Goal: Information Seeking & Learning: Learn about a topic

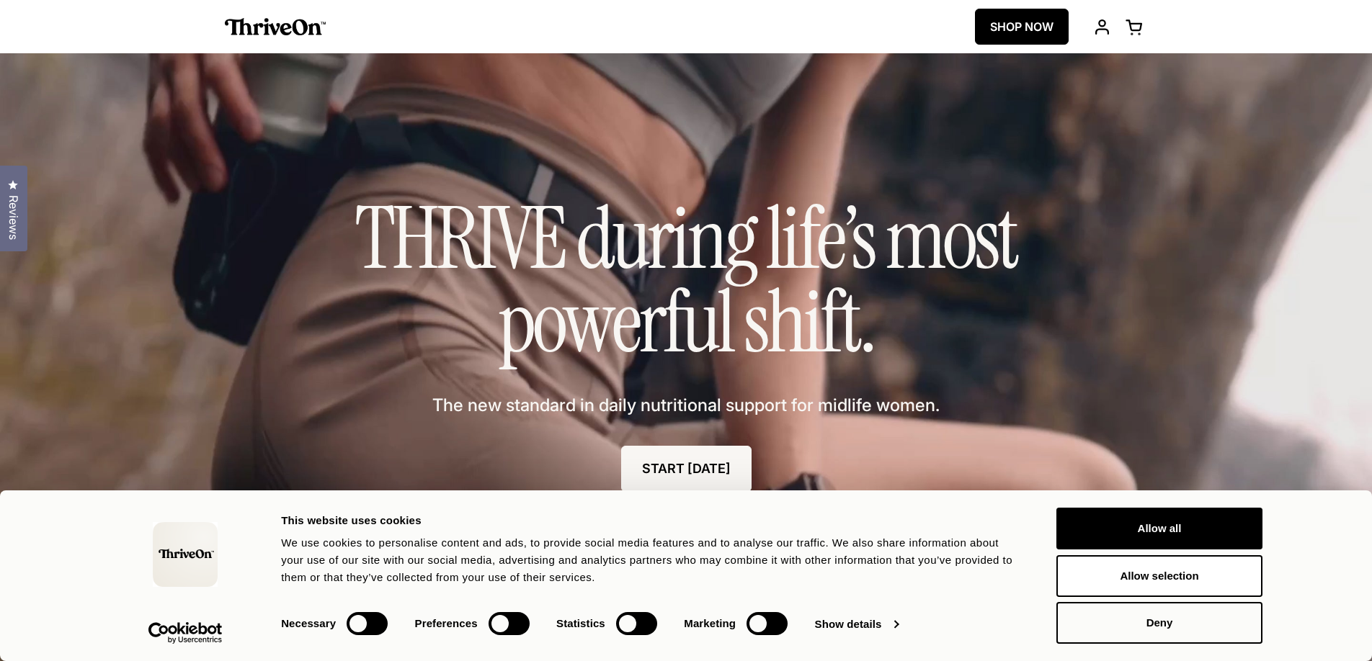
click at [1020, 24] on link "SHOP NOW" at bounding box center [1022, 27] width 94 height 36
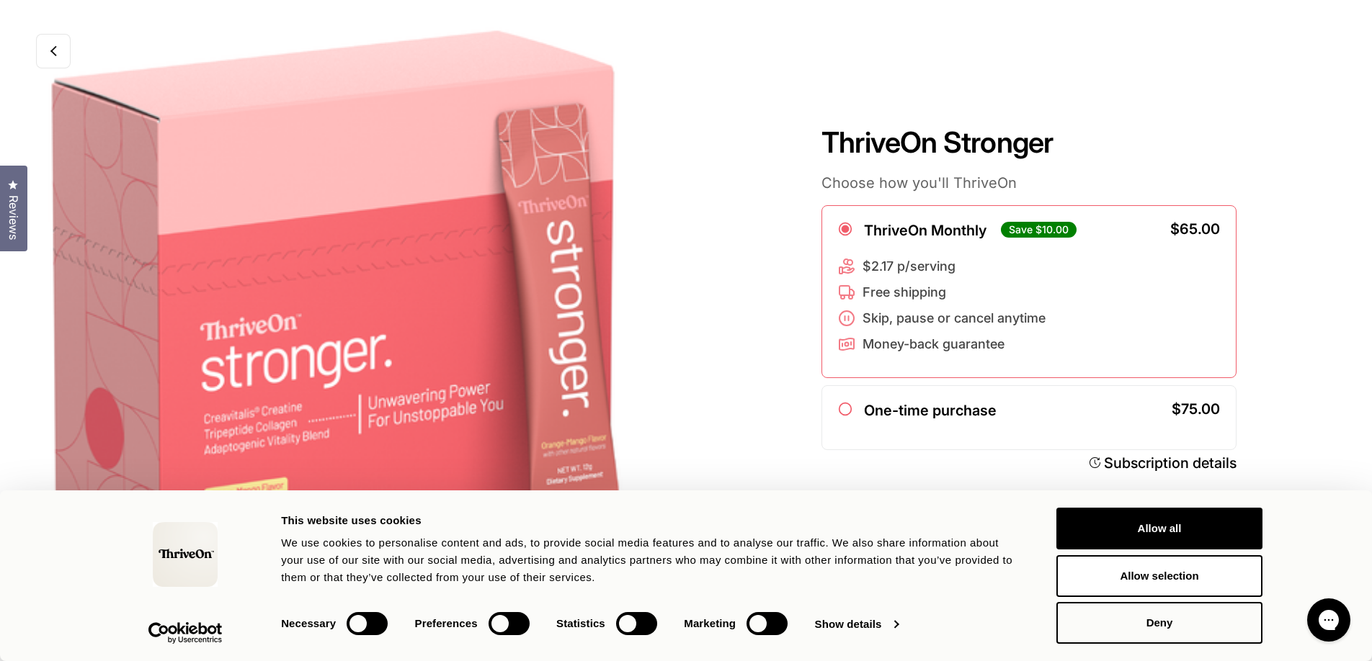
scroll to position [24, 0]
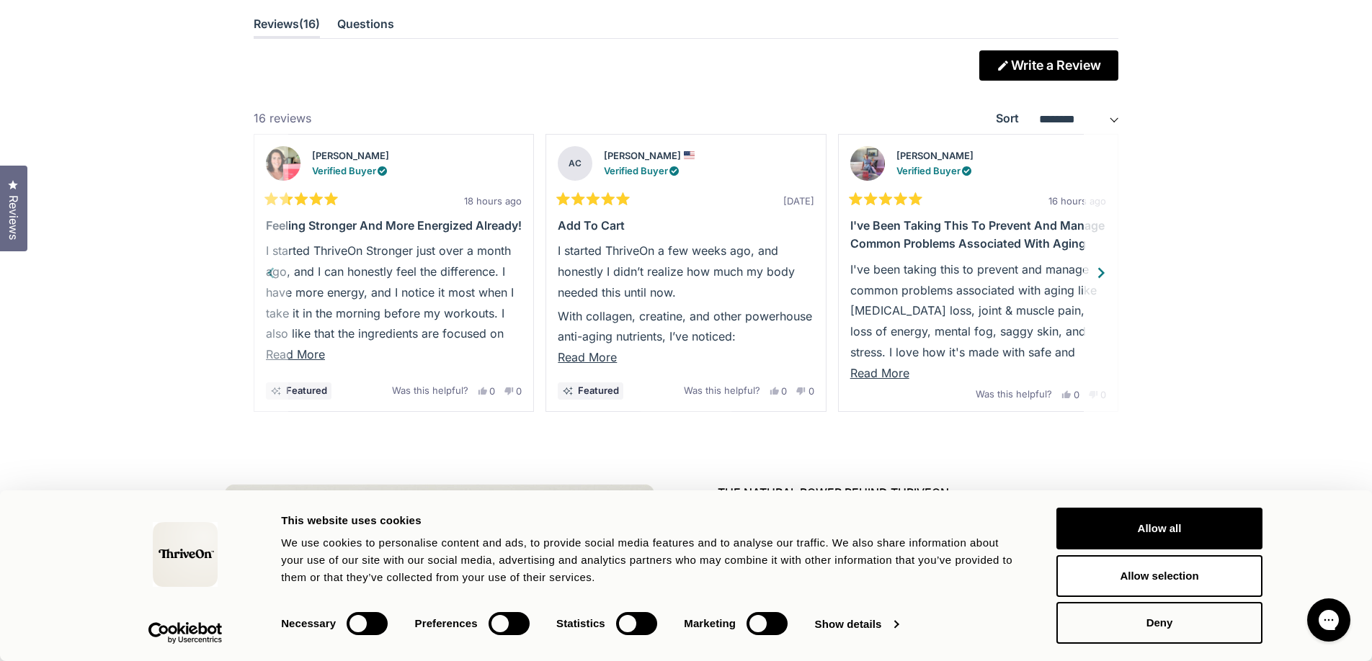
scroll to position [4137, 0]
click at [1102, 271] on div "Next" at bounding box center [1103, 273] width 22 height 22
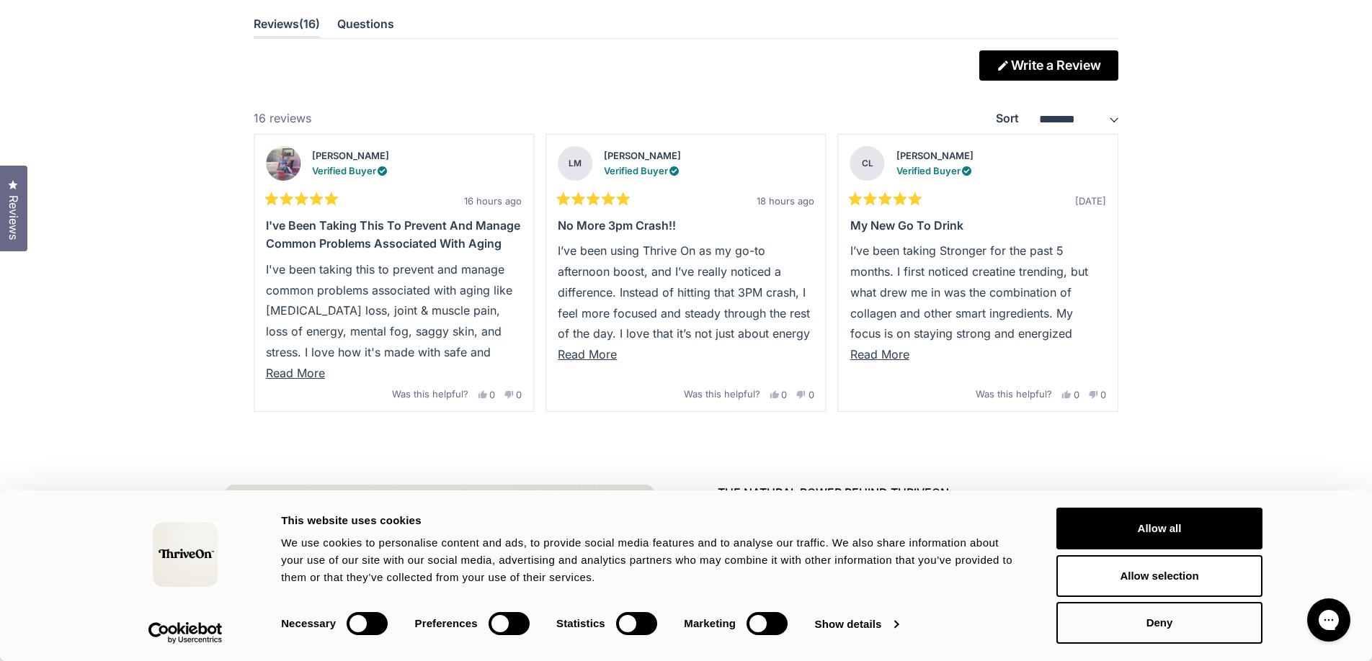
scroll to position [4153, 0]
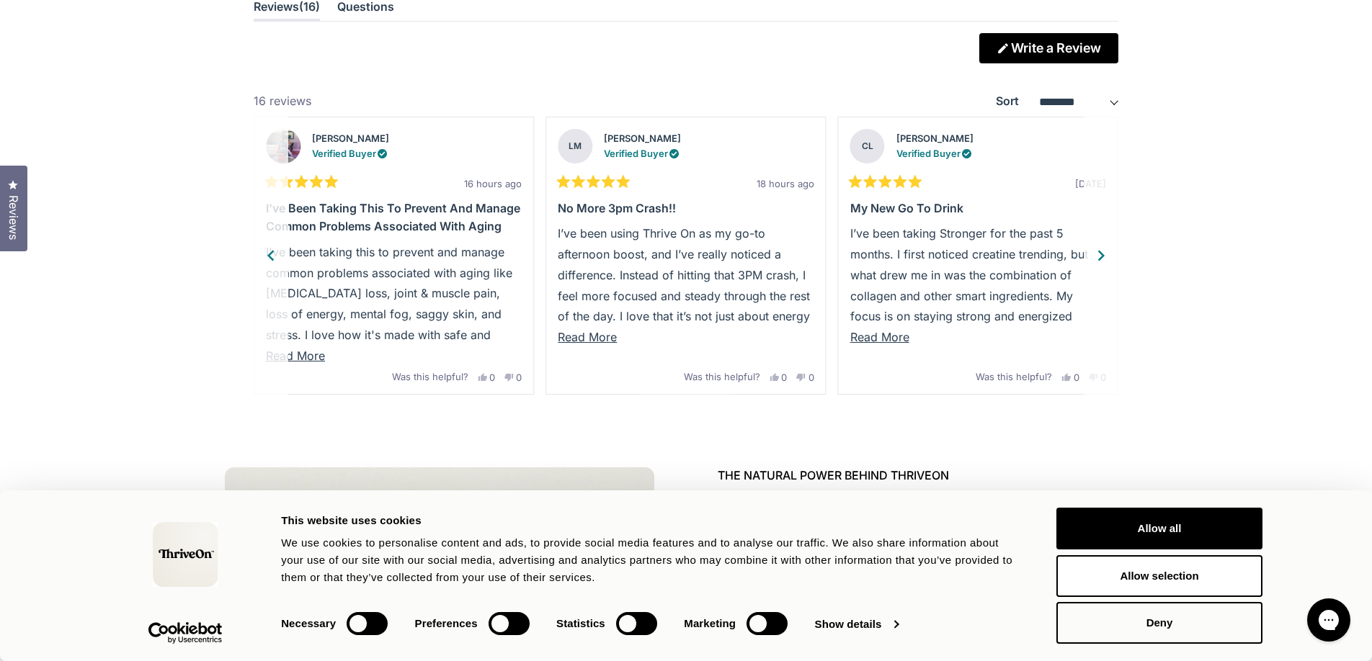
click at [898, 334] on span "Read More" at bounding box center [879, 337] width 59 height 14
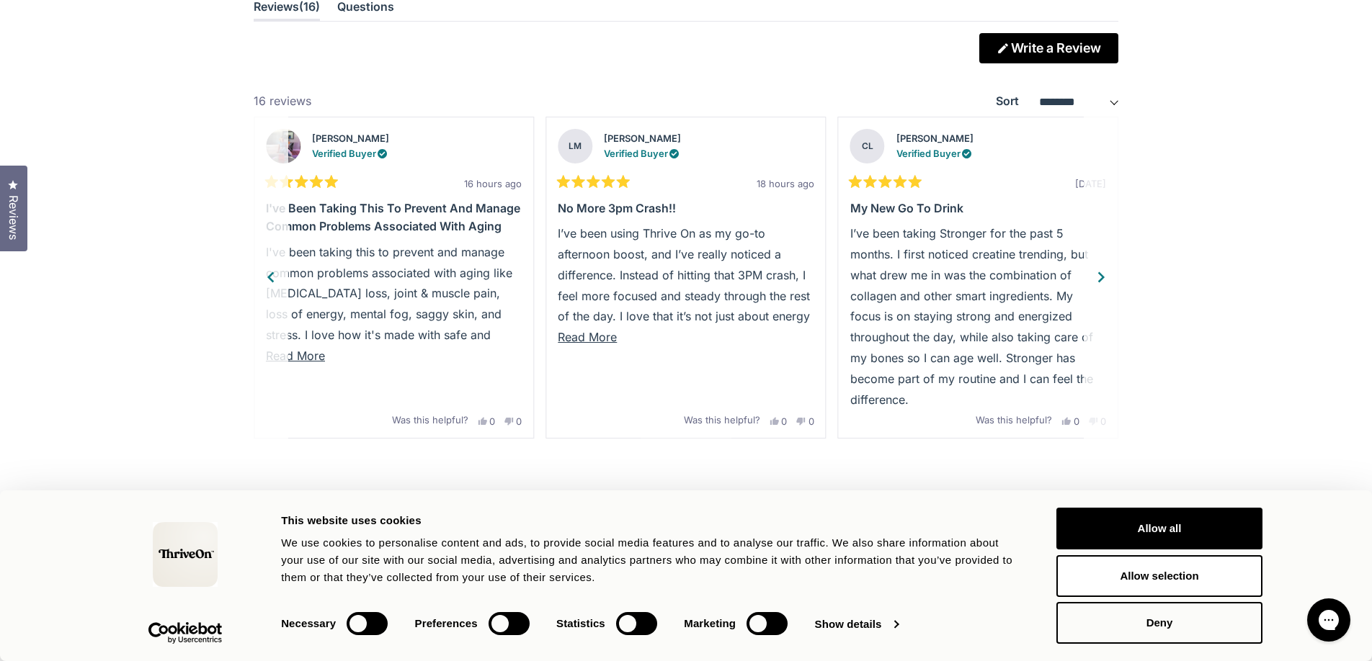
scroll to position [4154, 0]
click at [602, 338] on span "Read More" at bounding box center [587, 336] width 59 height 14
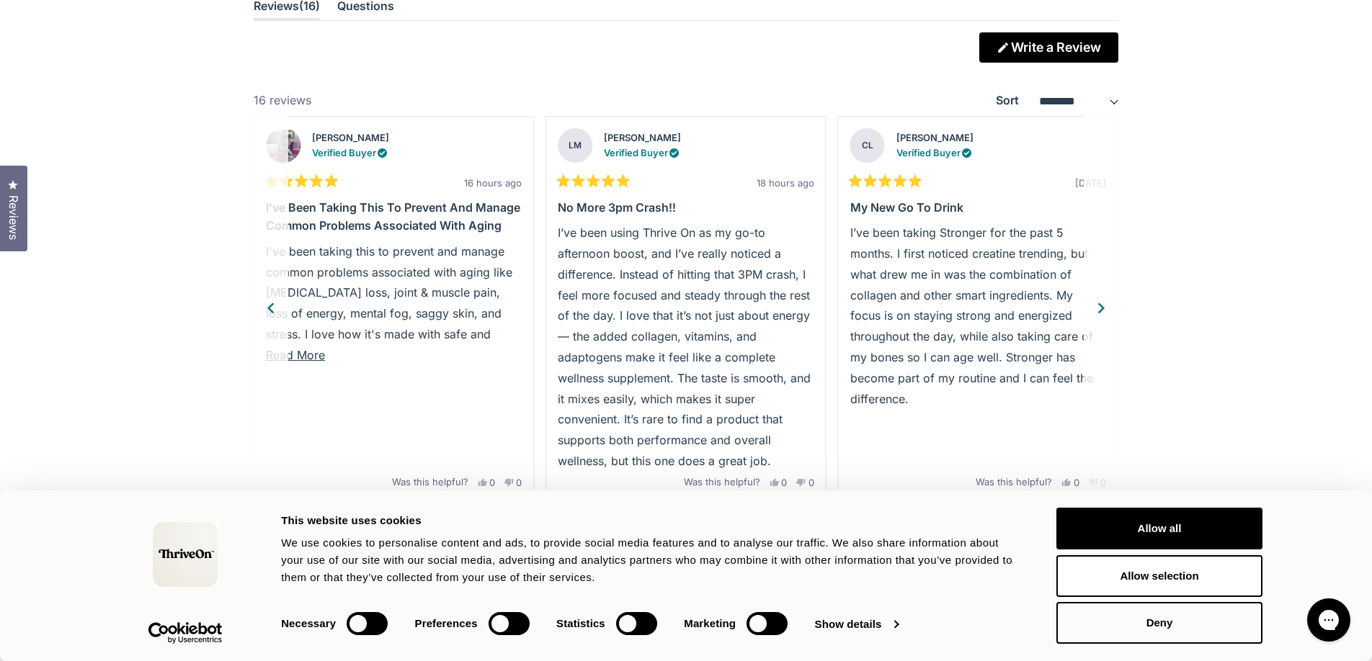
click at [311, 360] on span "Read More" at bounding box center [295, 355] width 59 height 14
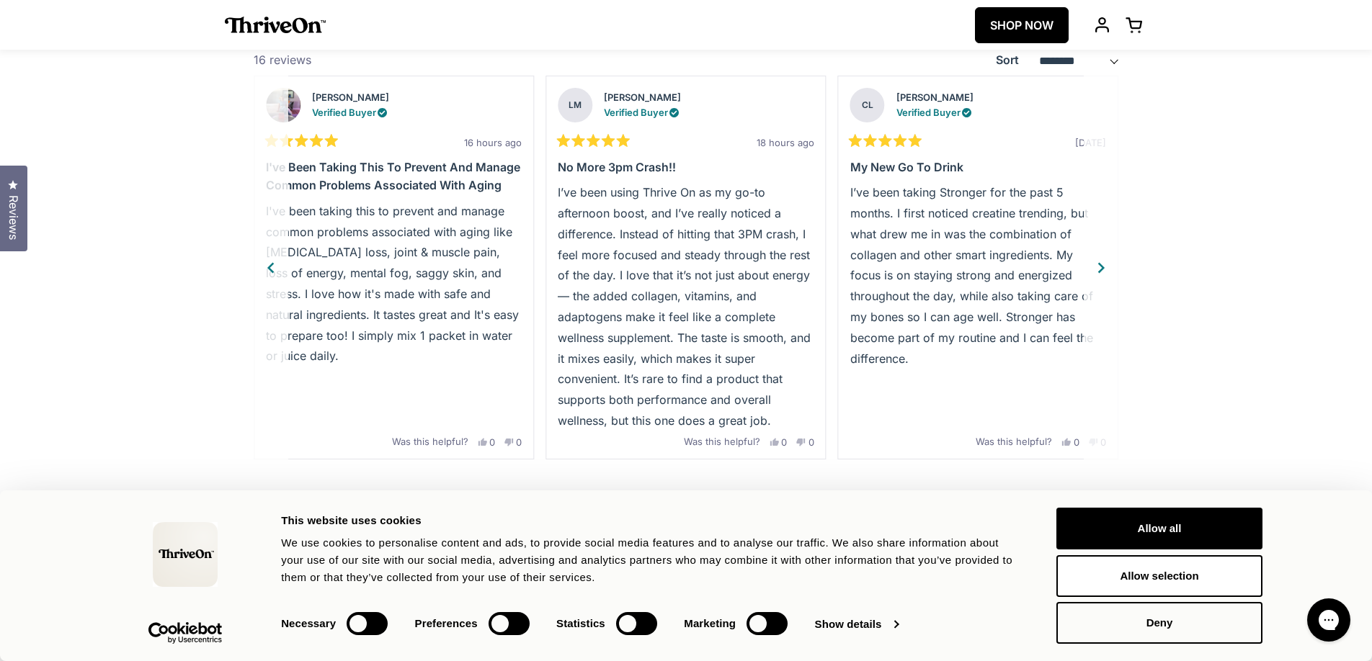
scroll to position [4192, 0]
click at [275, 272] on div "Previous" at bounding box center [270, 270] width 22 height 22
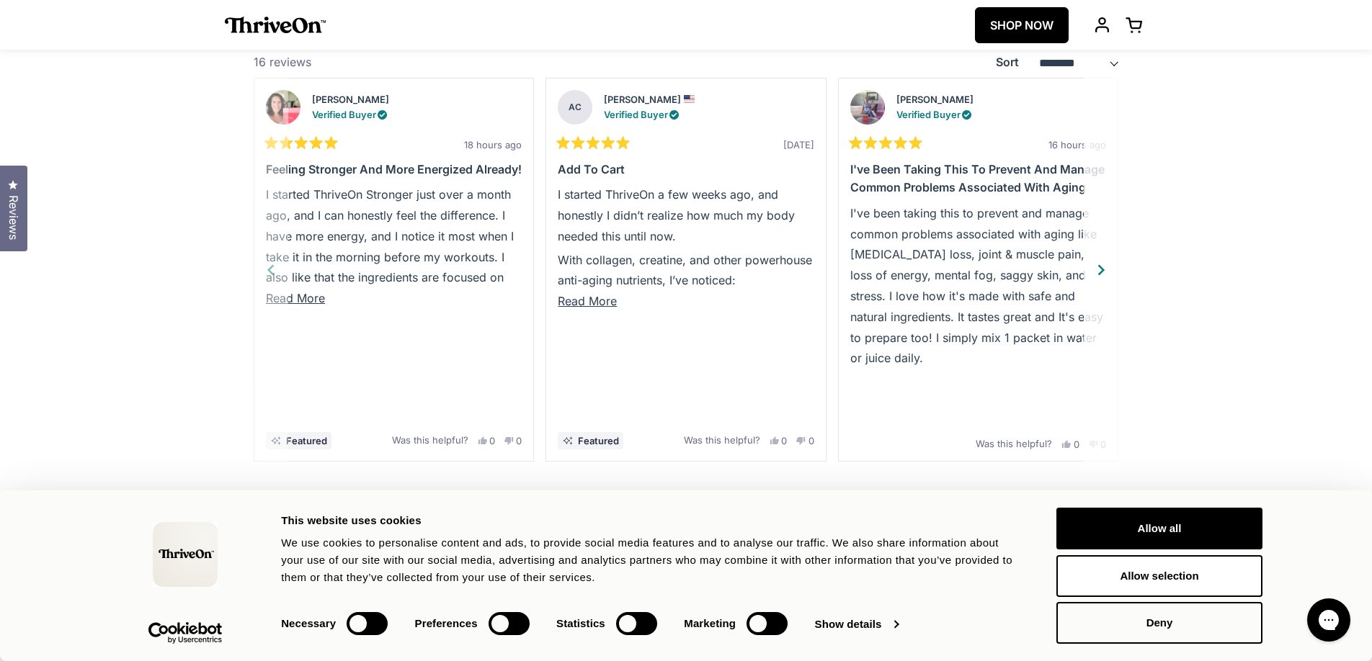
click at [297, 306] on button "Read More" at bounding box center [394, 298] width 256 height 21
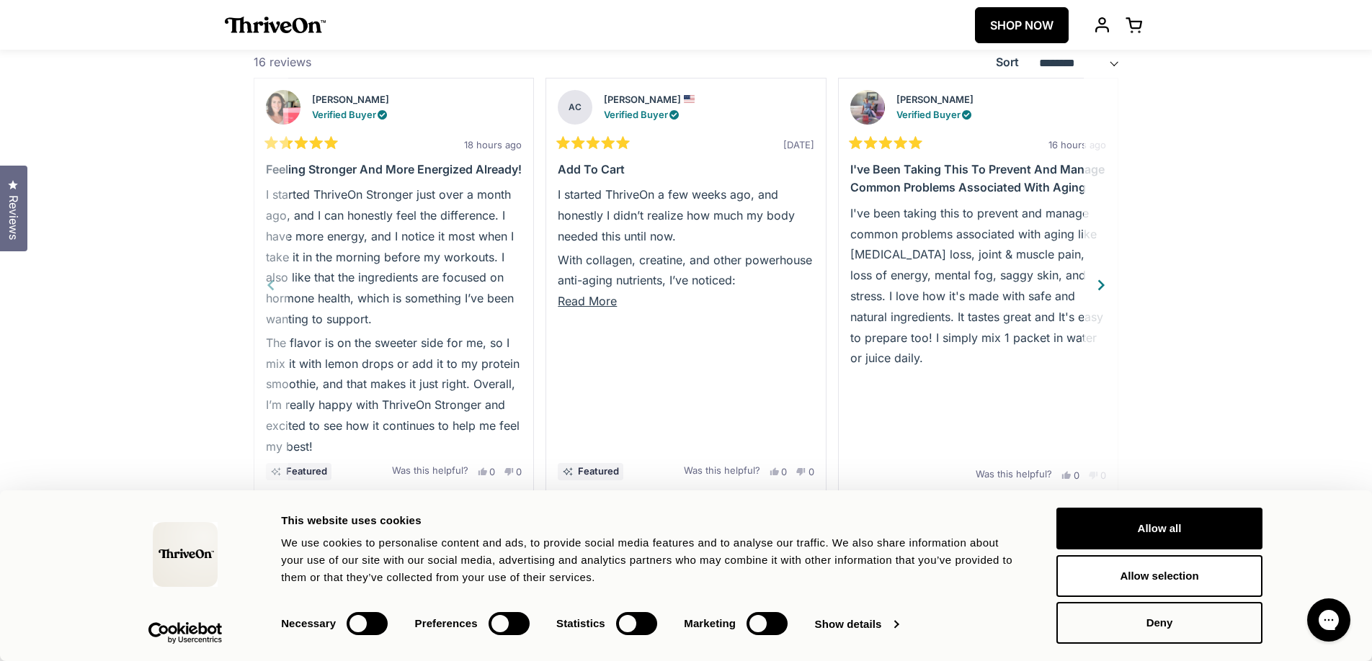
click at [580, 295] on span "Read More" at bounding box center [587, 301] width 59 height 14
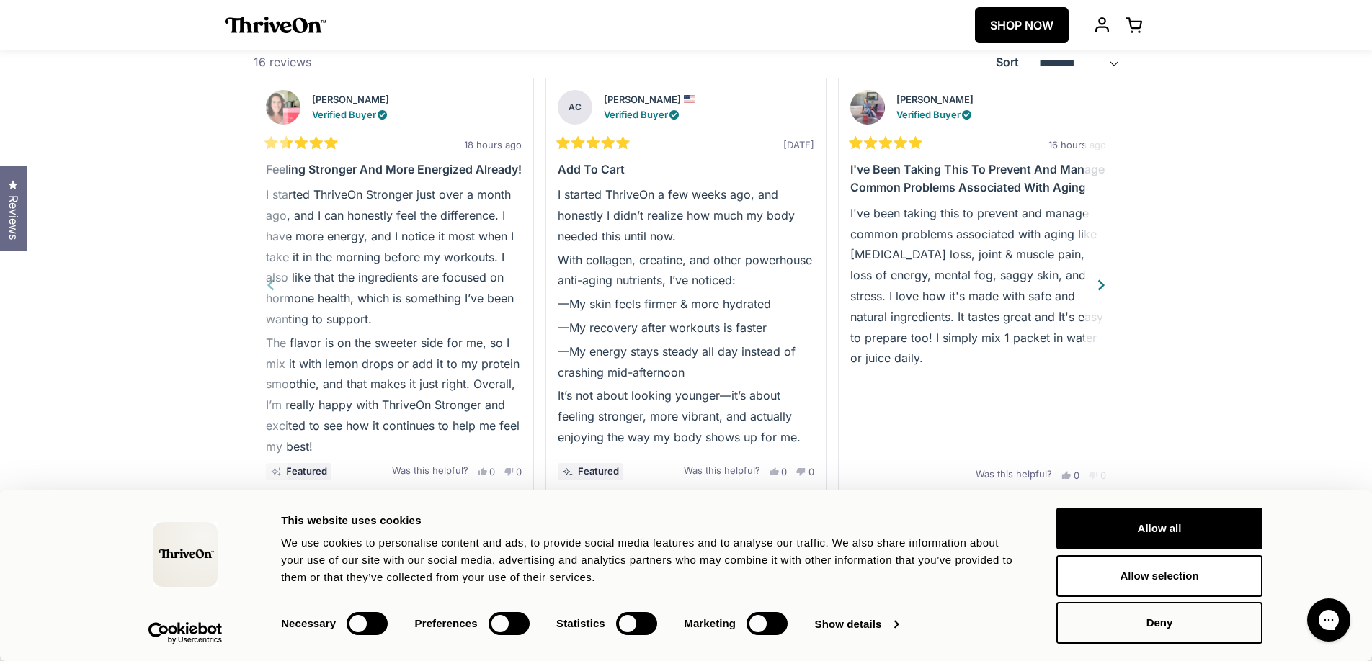
click at [280, 292] on p "I started ThriveOn Stronger just over a month ago, and I can honestly feel the …" at bounding box center [394, 257] width 256 height 146
click at [272, 287] on p "I started ThriveOn Stronger just over a month ago, and I can honestly feel the …" at bounding box center [394, 257] width 256 height 146
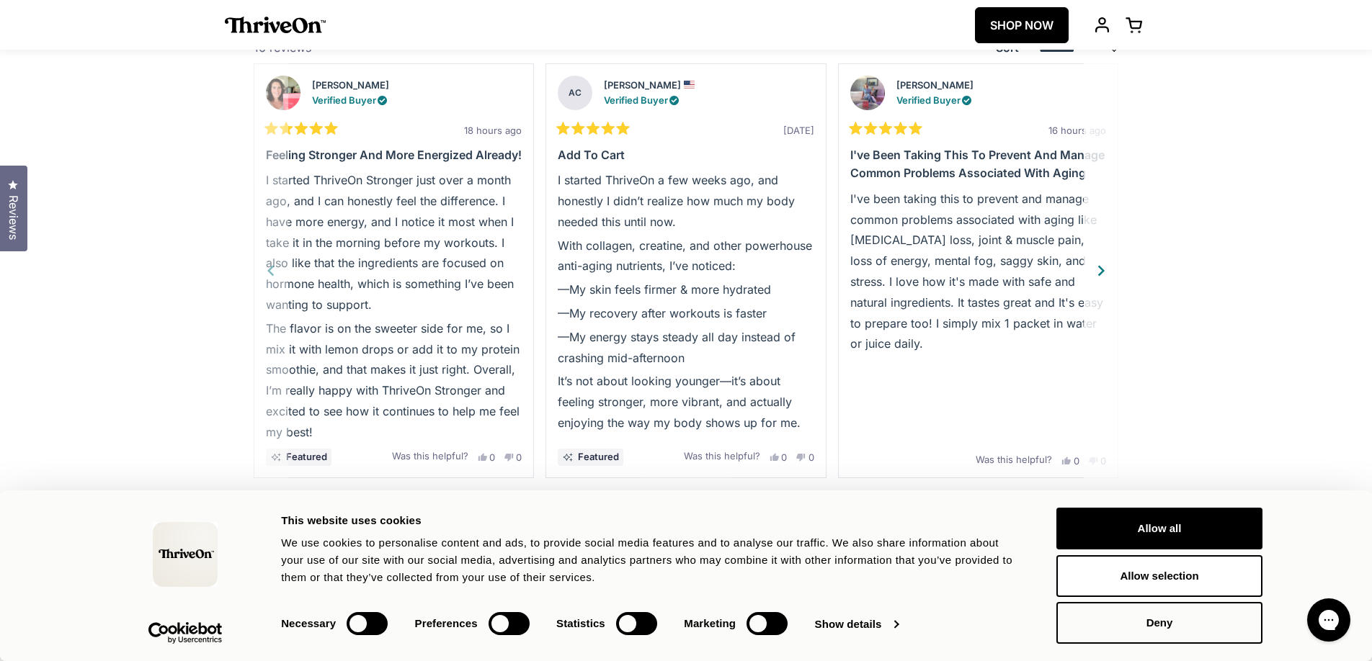
scroll to position [4206, 0]
click at [1103, 273] on div "Next" at bounding box center [1103, 272] width 22 height 22
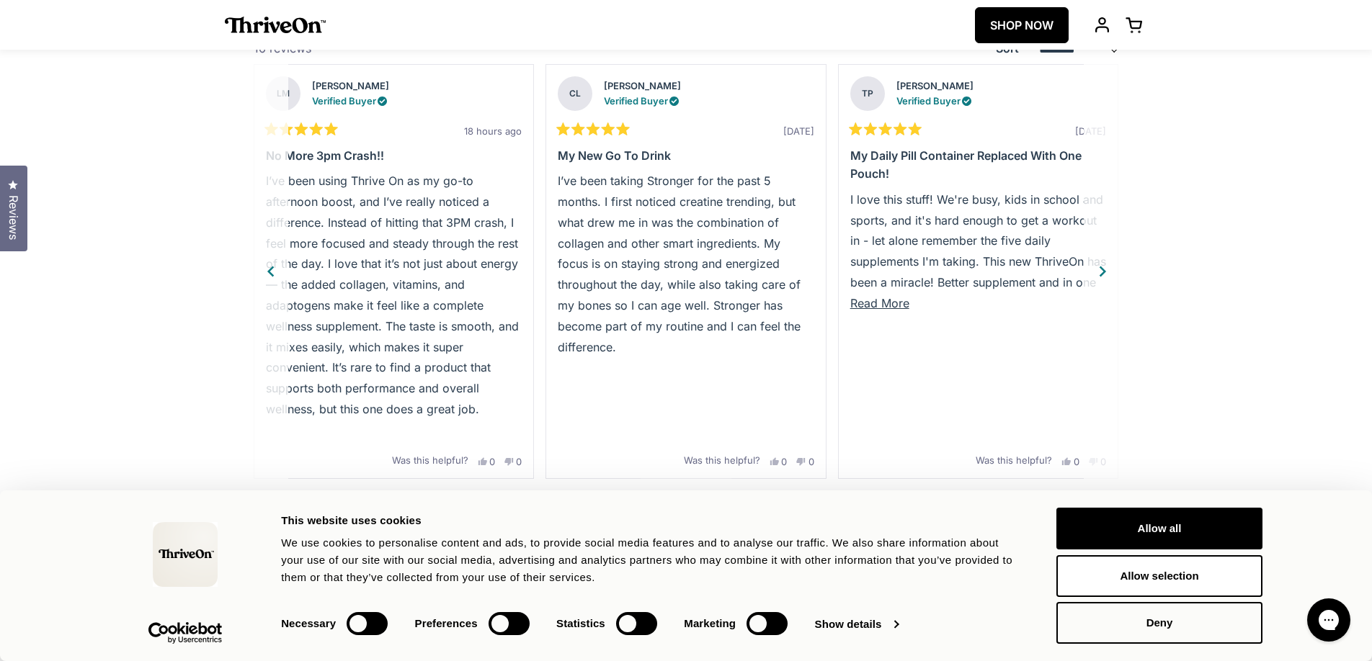
click at [1103, 273] on div "Next" at bounding box center [1103, 272] width 22 height 22
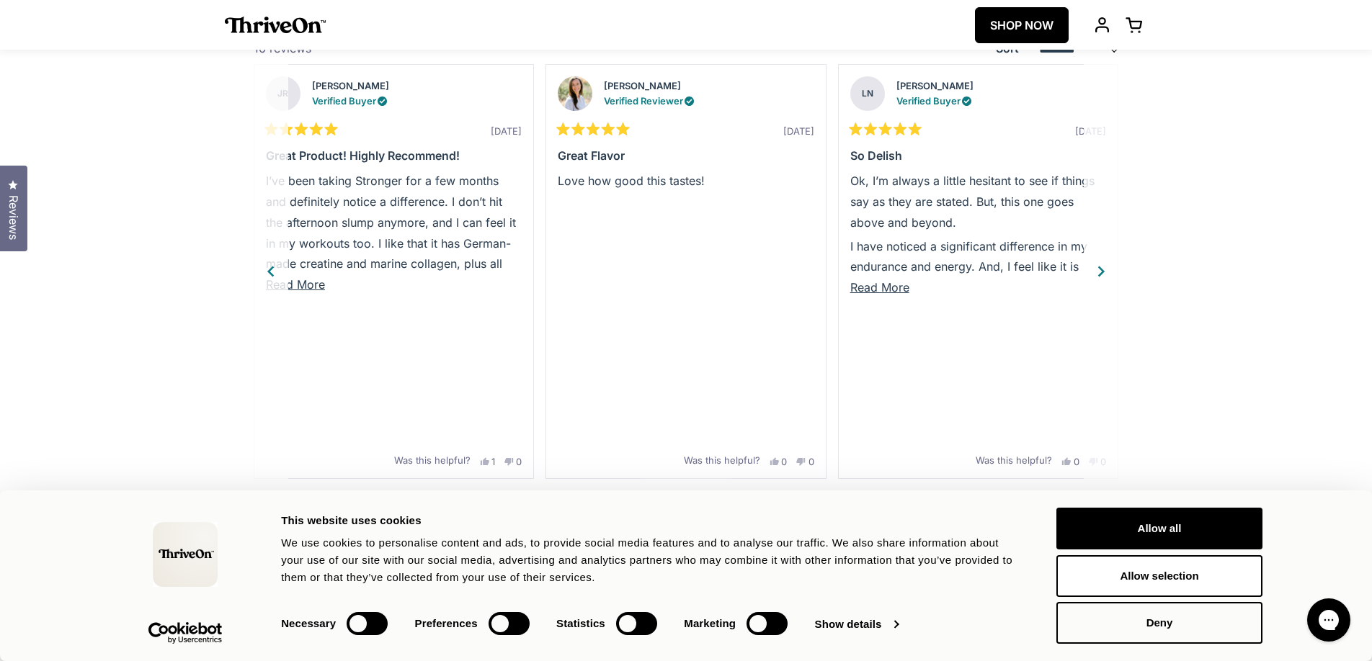
click at [313, 292] on button "Read More" at bounding box center [394, 285] width 256 height 21
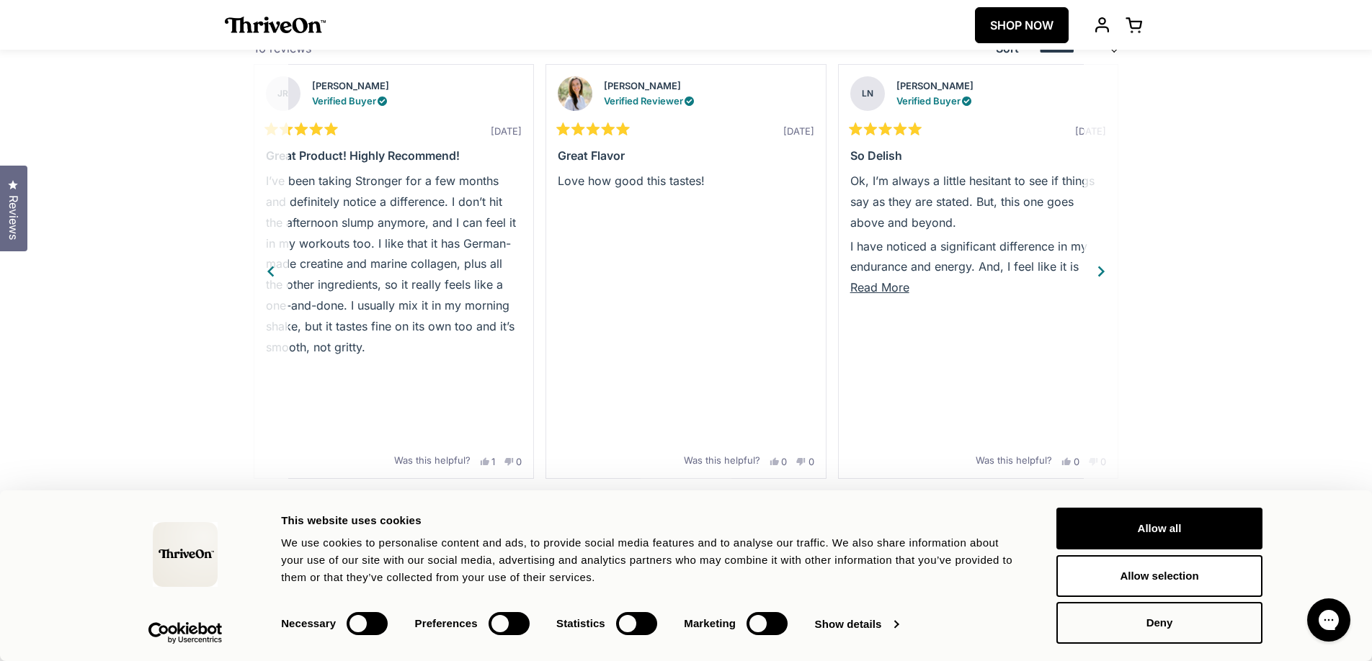
click at [875, 290] on span "Read More" at bounding box center [879, 287] width 59 height 14
